Goal: Task Accomplishment & Management: Use online tool/utility

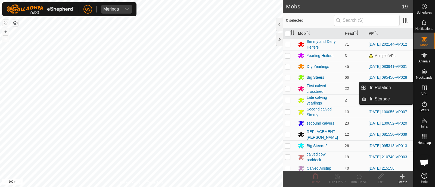
click at [423, 93] on span "VPs" at bounding box center [424, 93] width 6 height 3
click at [424, 90] on icon at bounding box center [424, 88] width 5 height 5
click at [404, 89] on link "In Rotation" at bounding box center [389, 87] width 46 height 11
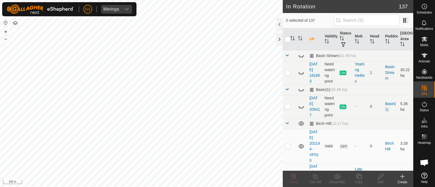
click at [403, 179] on icon at bounding box center [402, 176] width 7 height 7
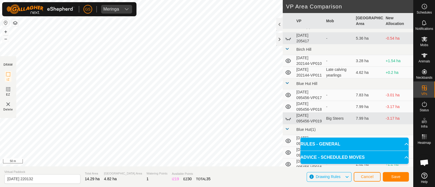
scroll to position [34, 0]
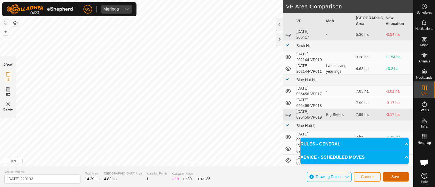
click at [394, 175] on span "Save" at bounding box center [395, 177] width 9 height 4
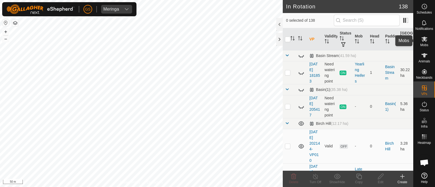
click at [423, 43] on span "Mobs" at bounding box center [424, 44] width 8 height 3
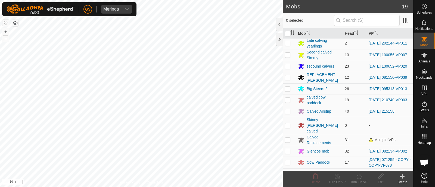
scroll to position [68, 0]
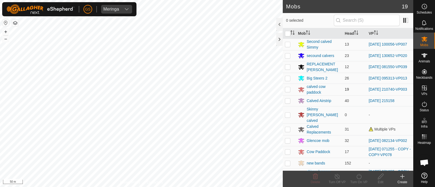
click at [287, 92] on p-checkbox at bounding box center [287, 89] width 5 height 4
checkbox input "true"
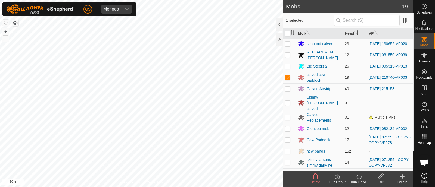
scroll to position [86, 0]
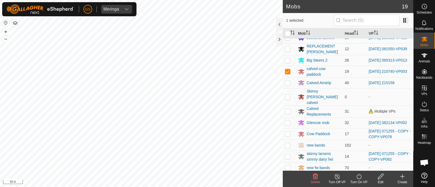
click at [358, 176] on icon at bounding box center [359, 176] width 7 height 7
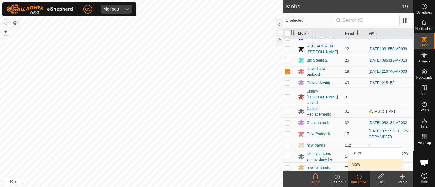
click at [358, 166] on link "Now" at bounding box center [375, 164] width 54 height 11
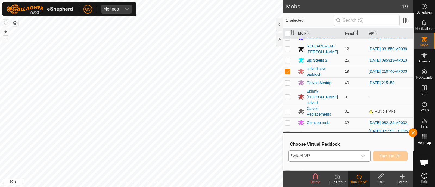
click at [359, 157] on div "dropdown trigger" at bounding box center [362, 156] width 11 height 11
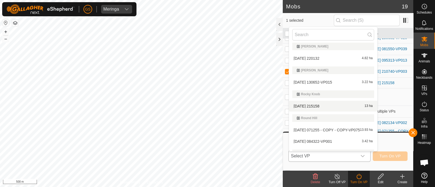
scroll to position [1674, 0]
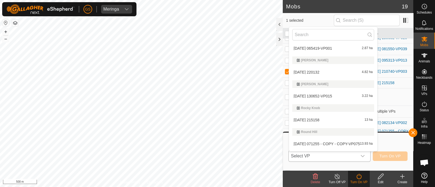
click at [304, 71] on li "[DATE] 220132 4.82 ha" at bounding box center [333, 72] width 88 height 11
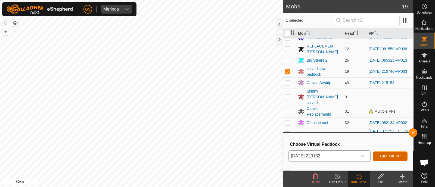
click at [382, 154] on span "Turn On VP" at bounding box center [389, 156] width 21 height 4
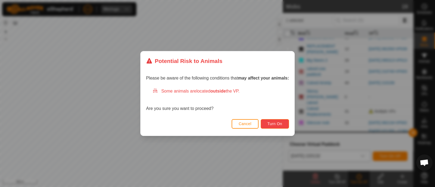
click at [286, 125] on button "Turn On" at bounding box center [275, 124] width 28 height 10
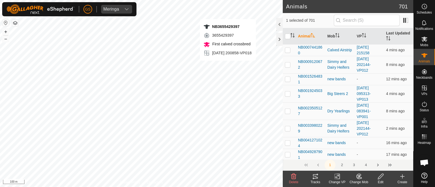
checkbox input "false"
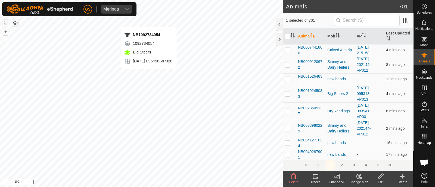
checkbox input "true"
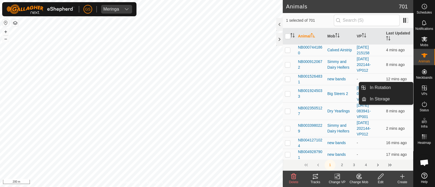
click at [426, 91] on icon at bounding box center [424, 88] width 7 height 7
click at [404, 88] on link "In Rotation" at bounding box center [389, 87] width 46 height 11
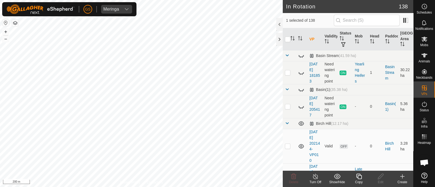
click at [359, 175] on icon at bounding box center [358, 176] width 5 height 5
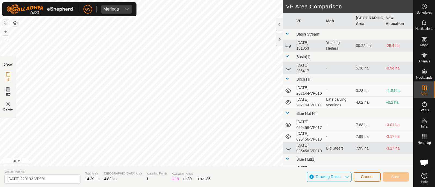
click at [364, 180] on button "Cancel" at bounding box center [367, 177] width 27 height 10
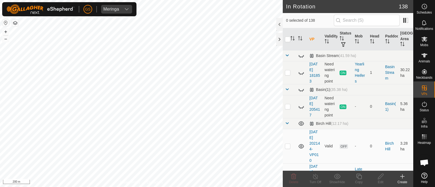
checkbox input "true"
click at [360, 178] on icon at bounding box center [359, 176] width 7 height 7
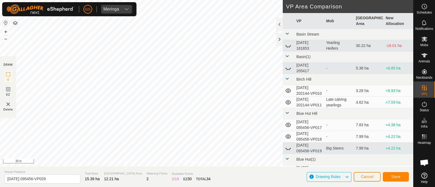
click at [241, 0] on html "[PERSON_NAME] Schedules Notifications Mobs Animals Neckbands VPs Status Infra H…" at bounding box center [217, 93] width 435 height 187
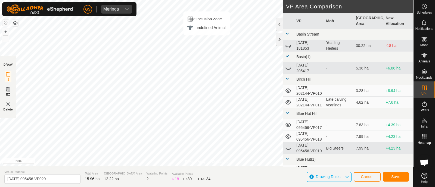
click at [173, 0] on html "[PERSON_NAME] Schedules Notifications Mobs Animals Neckbands VPs Status Infra H…" at bounding box center [217, 93] width 435 height 187
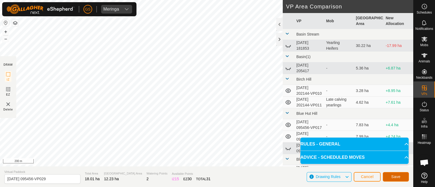
click at [400, 176] on span "Save" at bounding box center [395, 177] width 9 height 4
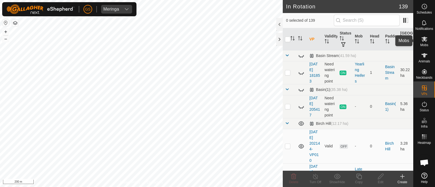
click at [426, 40] on icon at bounding box center [424, 39] width 6 height 5
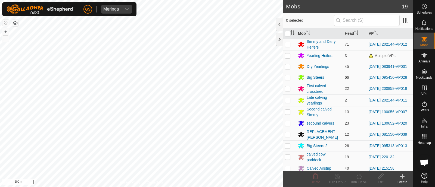
click at [288, 78] on p-checkbox at bounding box center [287, 77] width 5 height 4
checkbox input "true"
click at [360, 176] on icon at bounding box center [359, 176] width 7 height 7
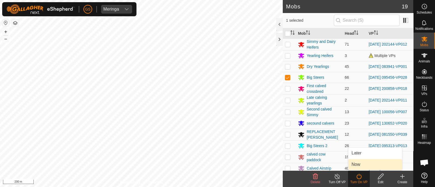
click at [354, 164] on link "Now" at bounding box center [375, 164] width 54 height 11
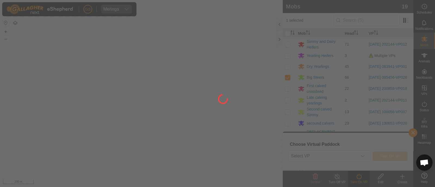
click at [351, 155] on div at bounding box center [217, 93] width 435 height 187
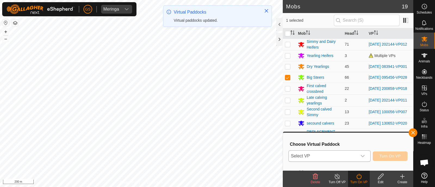
click at [352, 157] on span "Select VP" at bounding box center [323, 156] width 68 height 11
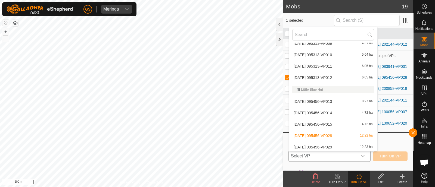
scroll to position [961, 0]
click at [326, 136] on li "[DATE] 095456-VP029 12.23 ha" at bounding box center [333, 135] width 88 height 11
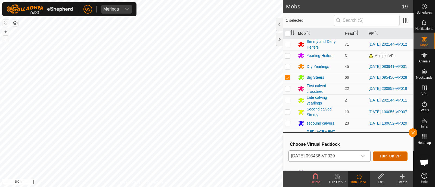
click at [390, 154] on span "Turn On VP" at bounding box center [389, 156] width 21 height 4
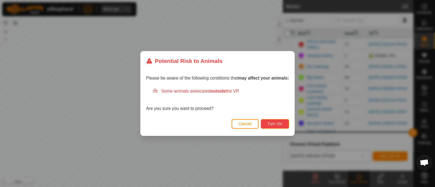
click at [273, 123] on span "Turn On" at bounding box center [274, 124] width 15 height 4
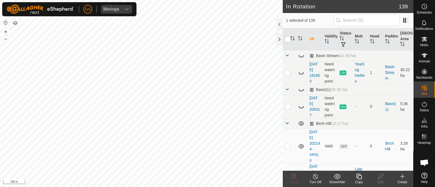
click at [358, 179] on icon at bounding box center [359, 176] width 7 height 7
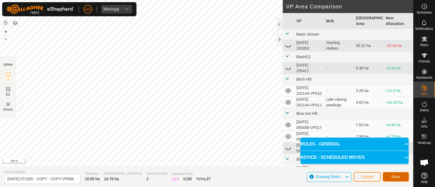
click at [400, 175] on span "Save" at bounding box center [395, 177] width 9 height 4
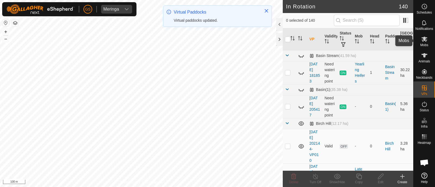
click at [424, 42] on icon at bounding box center [424, 39] width 7 height 7
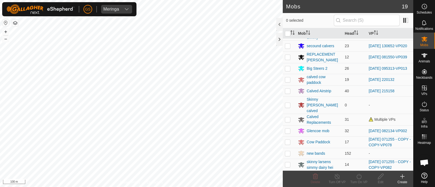
scroll to position [86, 0]
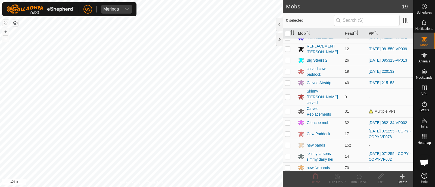
click at [288, 132] on p-checkbox at bounding box center [287, 134] width 5 height 4
checkbox input "true"
click at [359, 175] on icon at bounding box center [359, 176] width 7 height 7
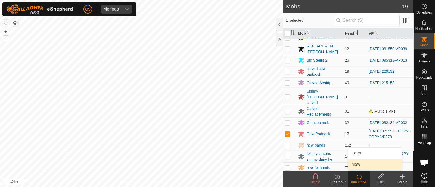
click at [360, 164] on link "Now" at bounding box center [375, 164] width 54 height 11
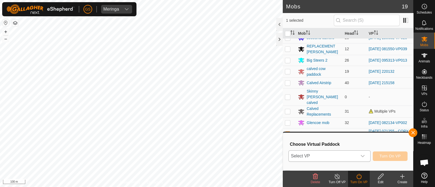
click at [365, 155] on div "dropdown trigger" at bounding box center [362, 156] width 11 height 11
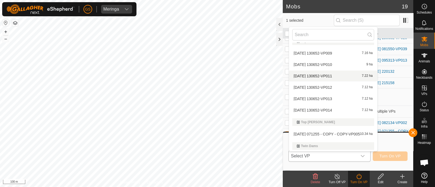
scroll to position [1907, 0]
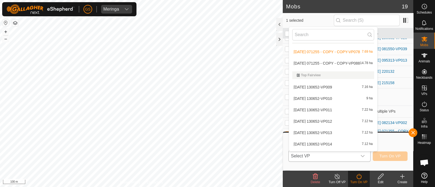
click at [329, 63] on li "[DATE] 071255 - COPY - COPY-VP088 14.78 ha" at bounding box center [333, 63] width 88 height 11
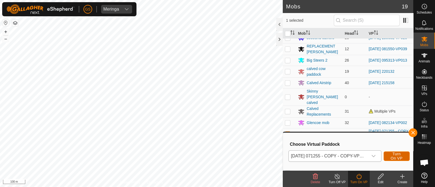
click at [391, 155] on span "Turn On VP" at bounding box center [396, 156] width 13 height 9
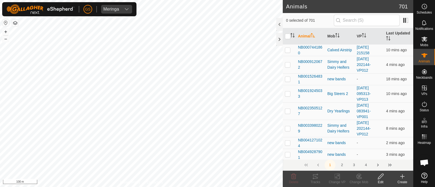
checkbox input "true"
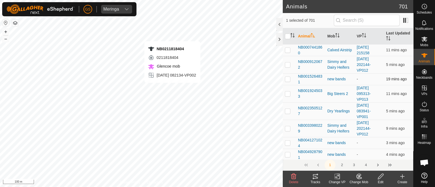
checkbox input "true"
checkbox input "false"
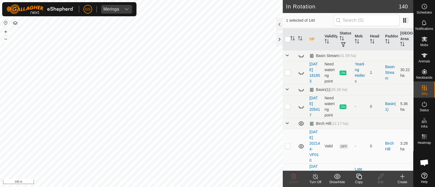
click at [360, 179] on icon at bounding box center [358, 176] width 5 height 5
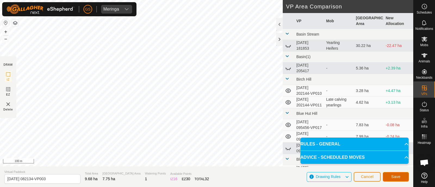
click at [392, 175] on span "Save" at bounding box center [395, 177] width 9 height 4
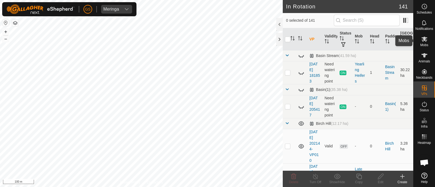
click at [424, 44] on span "Mobs" at bounding box center [424, 44] width 8 height 3
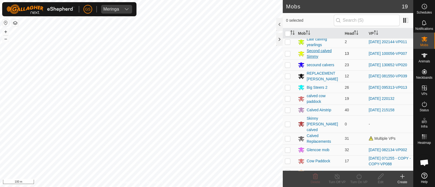
scroll to position [68, 0]
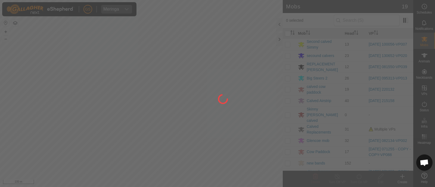
click at [288, 137] on div at bounding box center [217, 93] width 435 height 187
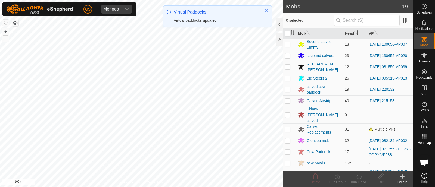
click at [288, 139] on p-checkbox at bounding box center [287, 141] width 5 height 4
checkbox input "true"
click at [357, 176] on icon at bounding box center [359, 176] width 7 height 7
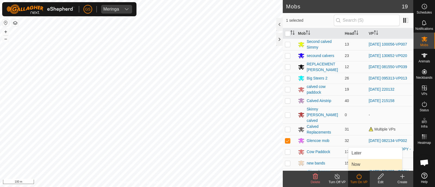
click at [356, 166] on link "Now" at bounding box center [375, 164] width 54 height 11
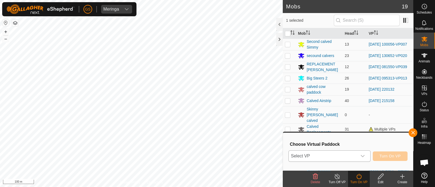
drag, startPoint x: 354, startPoint y: 157, endPoint x: 354, endPoint y: 154, distance: 3.1
click at [354, 157] on span "Select VP" at bounding box center [323, 156] width 68 height 11
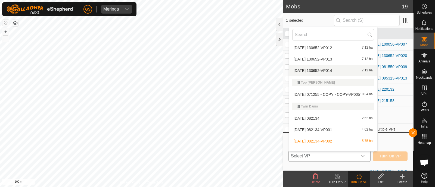
scroll to position [1987, 0]
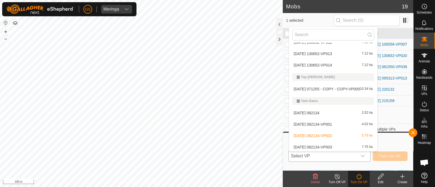
click at [334, 144] on li "[DATE] 082134-VP003 7.75 ha" at bounding box center [333, 147] width 88 height 11
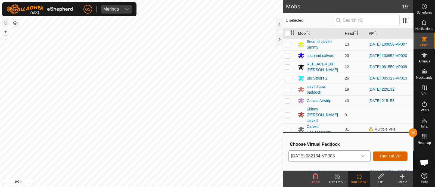
click at [386, 155] on span "Turn On VP" at bounding box center [389, 156] width 21 height 4
